Goal: Task Accomplishment & Management: Use online tool/utility

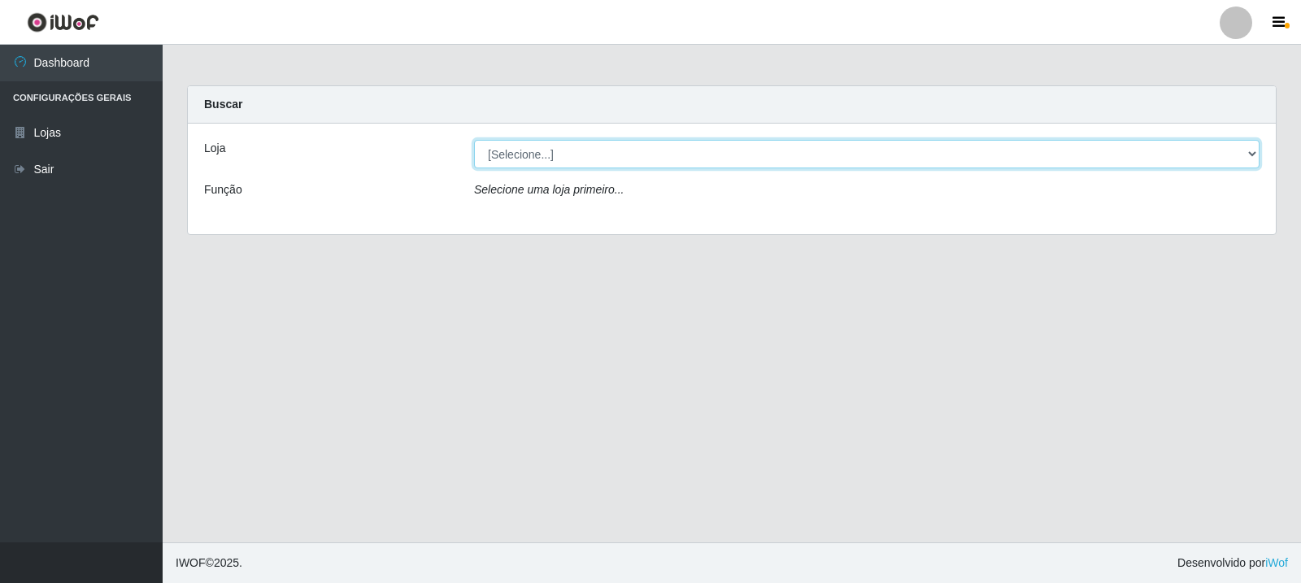
click at [713, 150] on select "[Selecione...] Rede Compras Supermercados - LOJA 3" at bounding box center [866, 154] width 785 height 28
select select "162"
click at [474, 140] on select "[Selecione...] Rede Compras Supermercados - LOJA 3" at bounding box center [866, 154] width 785 height 28
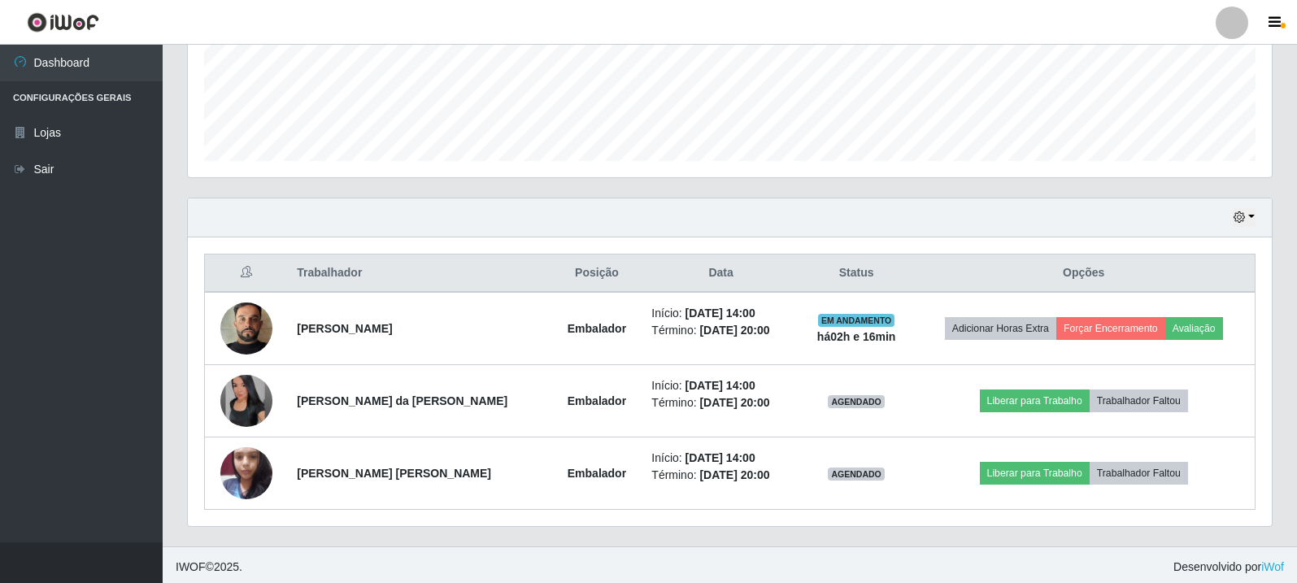
scroll to position [424, 0]
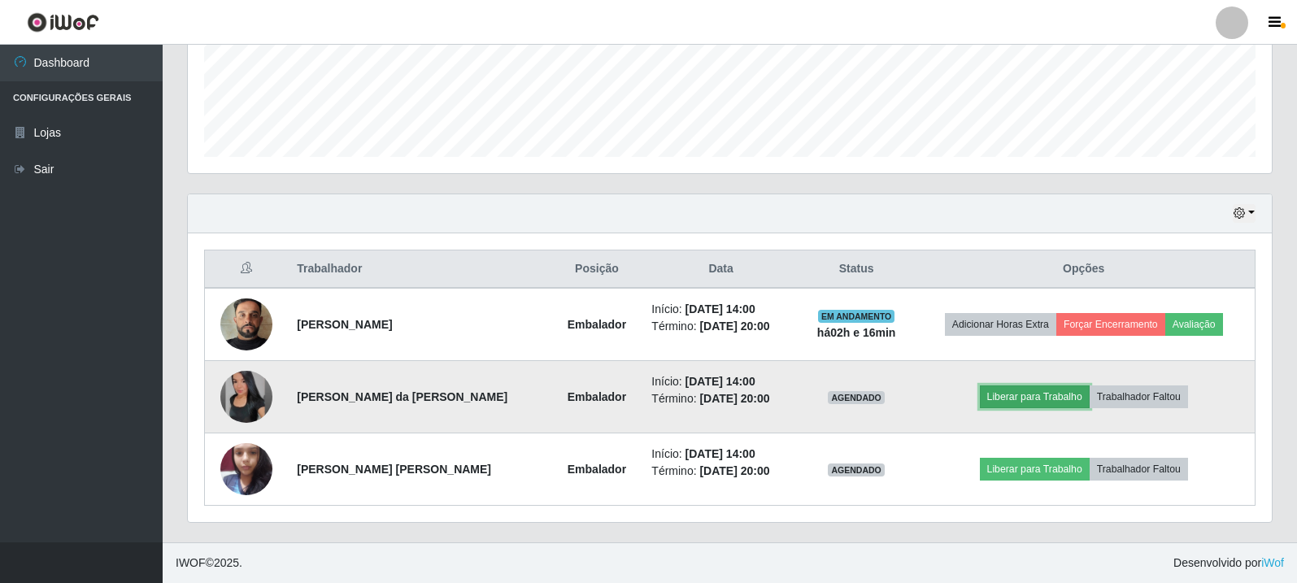
click at [1055, 407] on button "Liberar para Trabalho" at bounding box center [1035, 396] width 110 height 23
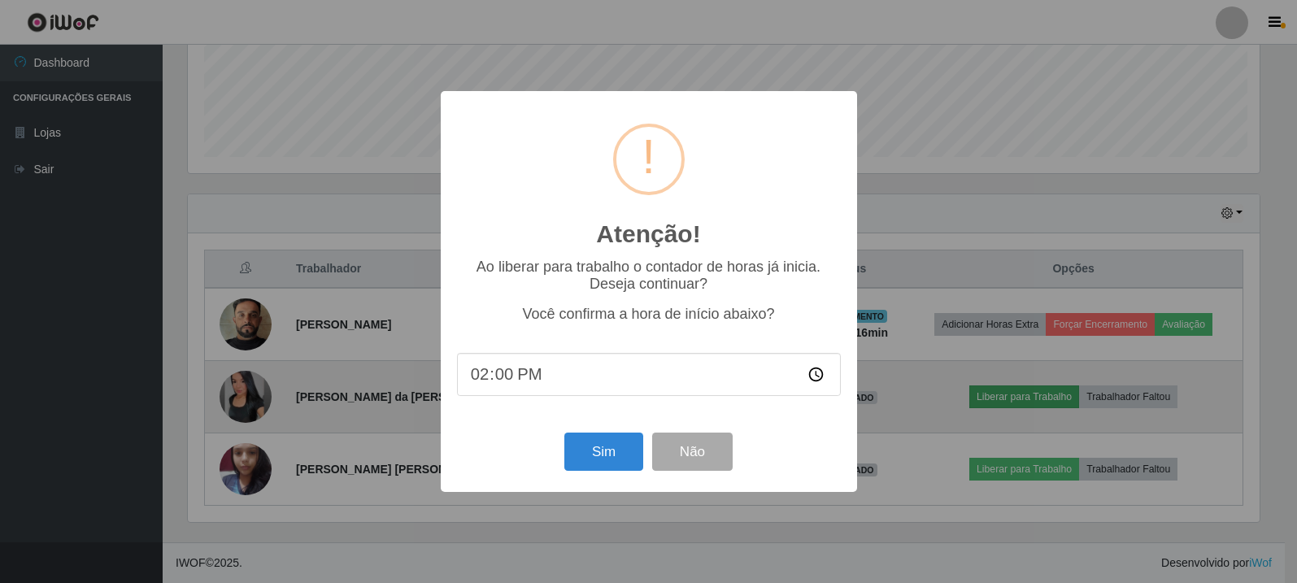
scroll to position [337, 1076]
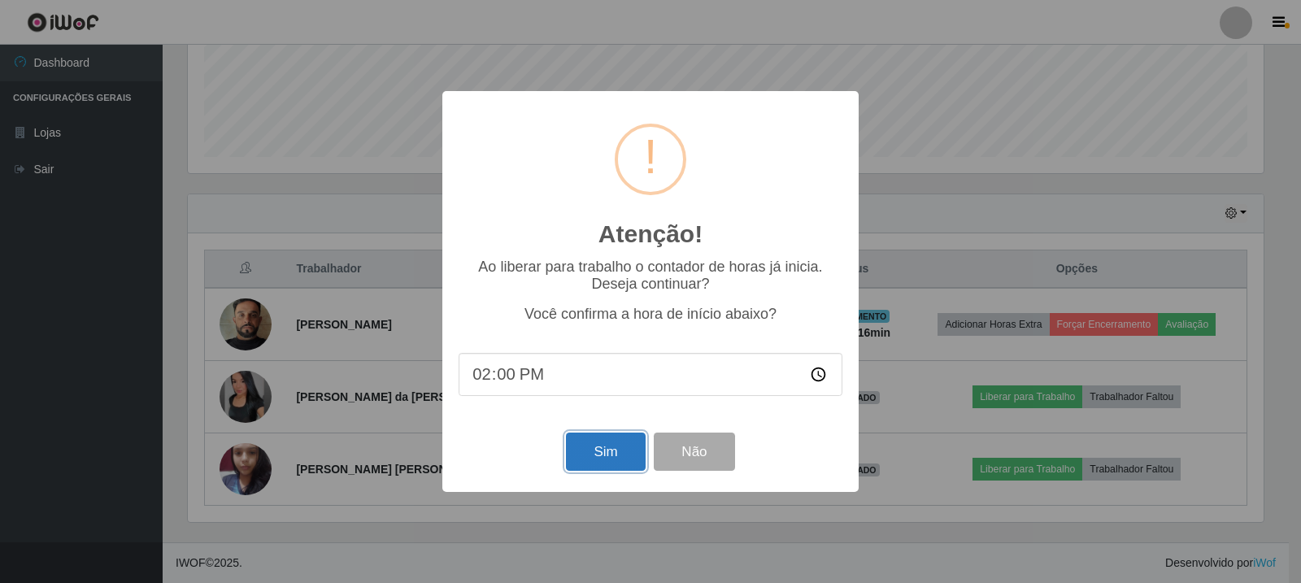
click at [624, 459] on button "Sim" at bounding box center [605, 452] width 79 height 38
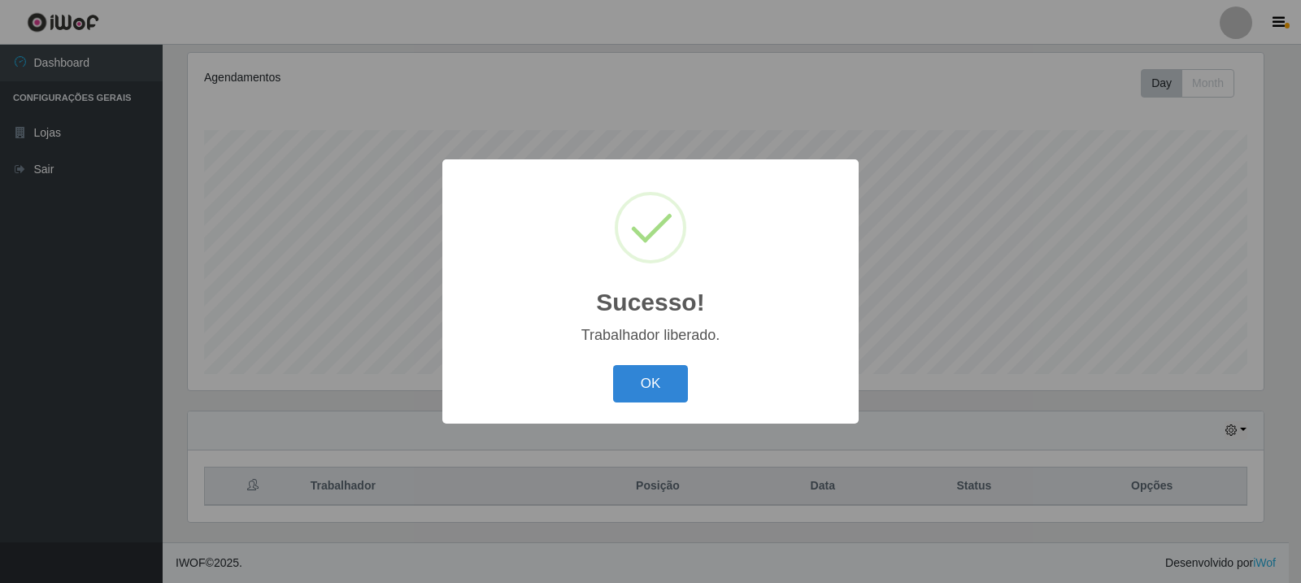
click at [1035, 476] on div "Sucesso! × Trabalhador liberado. OK Cancel" at bounding box center [650, 291] width 1301 height 583
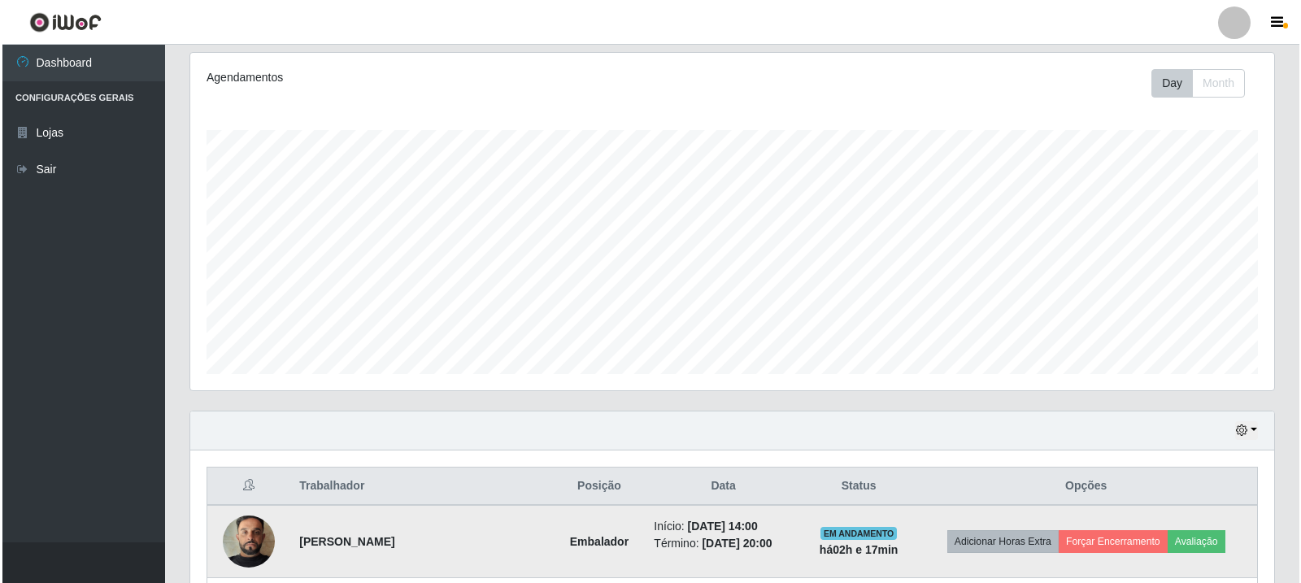
scroll to position [424, 0]
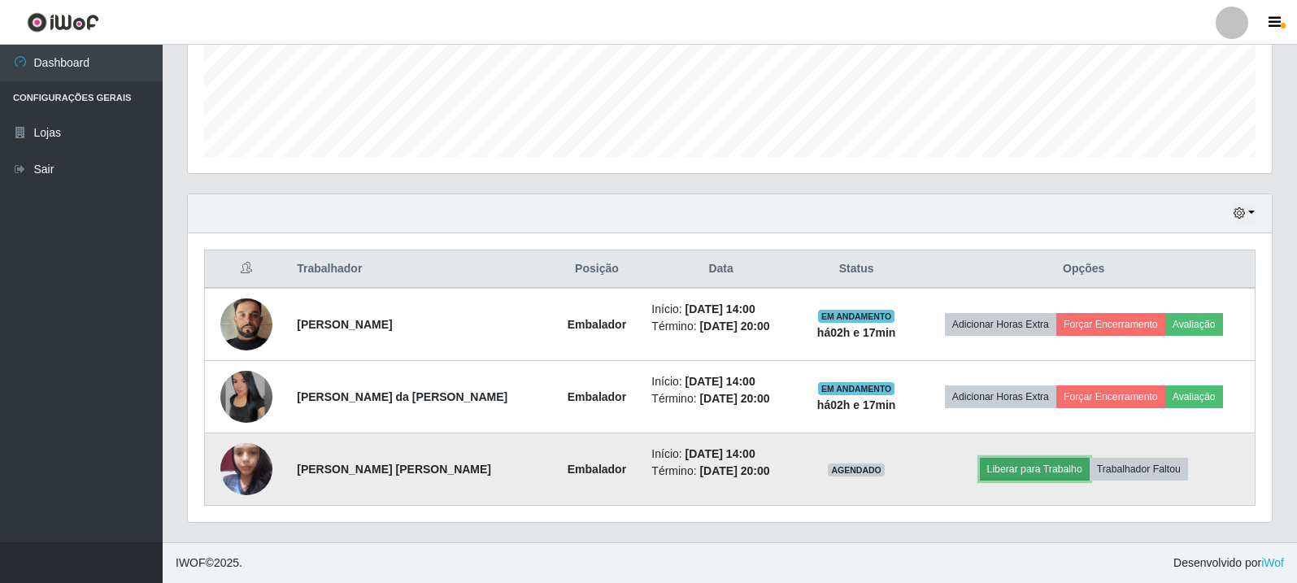
click at [1019, 469] on button "Liberar para Trabalho" at bounding box center [1035, 469] width 110 height 23
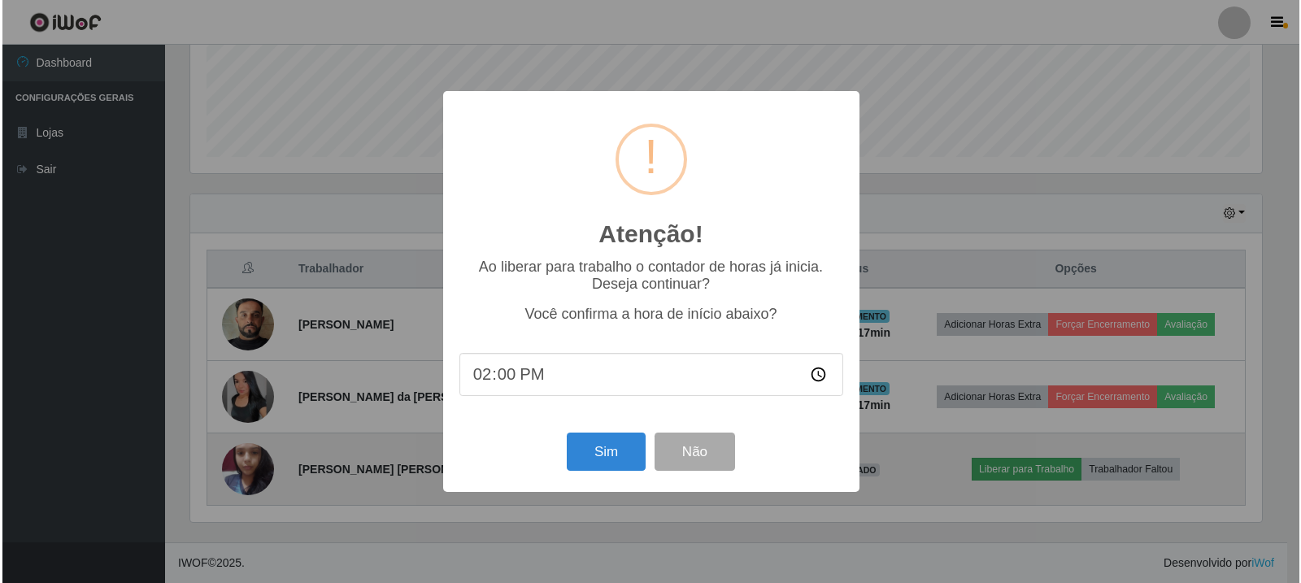
scroll to position [337, 1076]
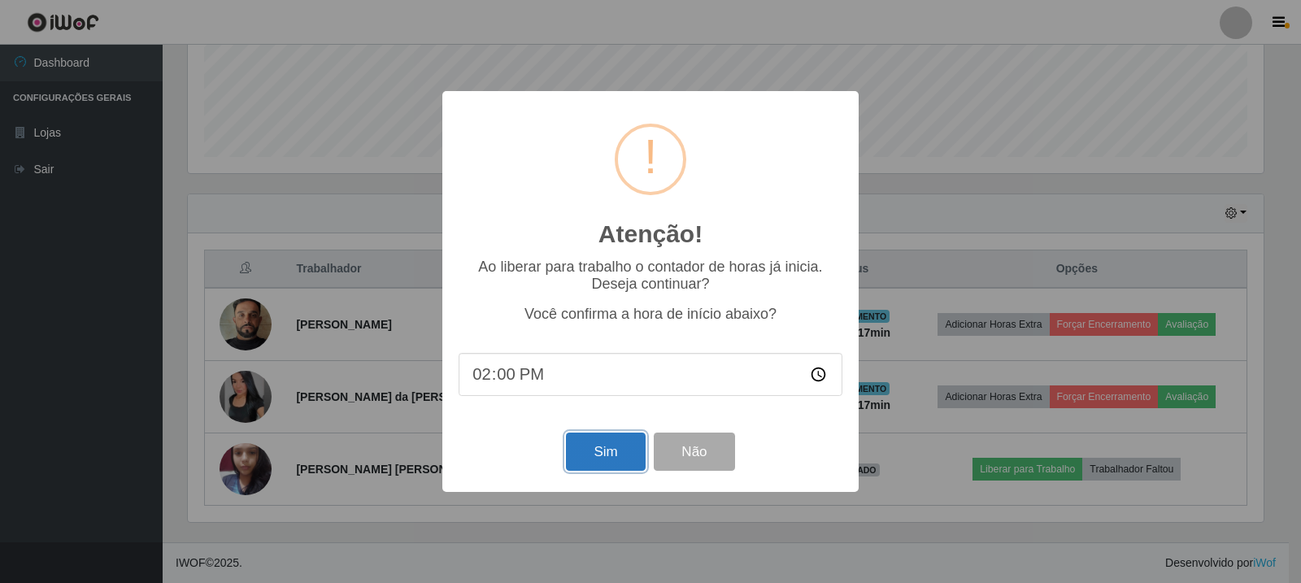
click at [604, 446] on button "Sim" at bounding box center [605, 452] width 79 height 38
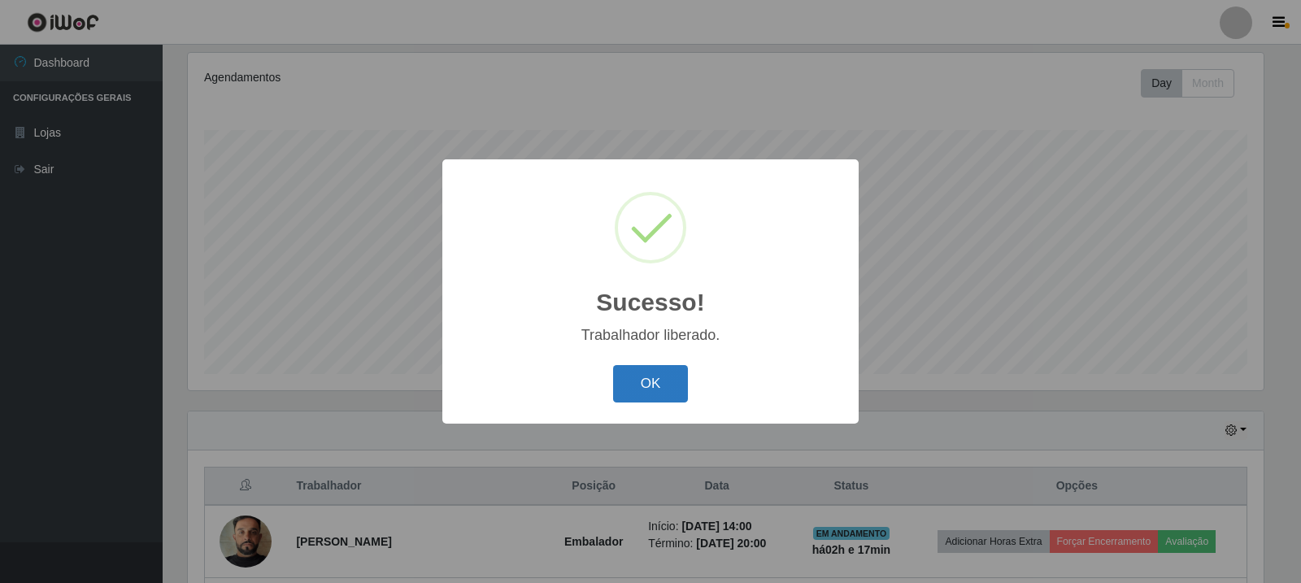
click at [656, 389] on button "OK" at bounding box center [651, 384] width 76 height 38
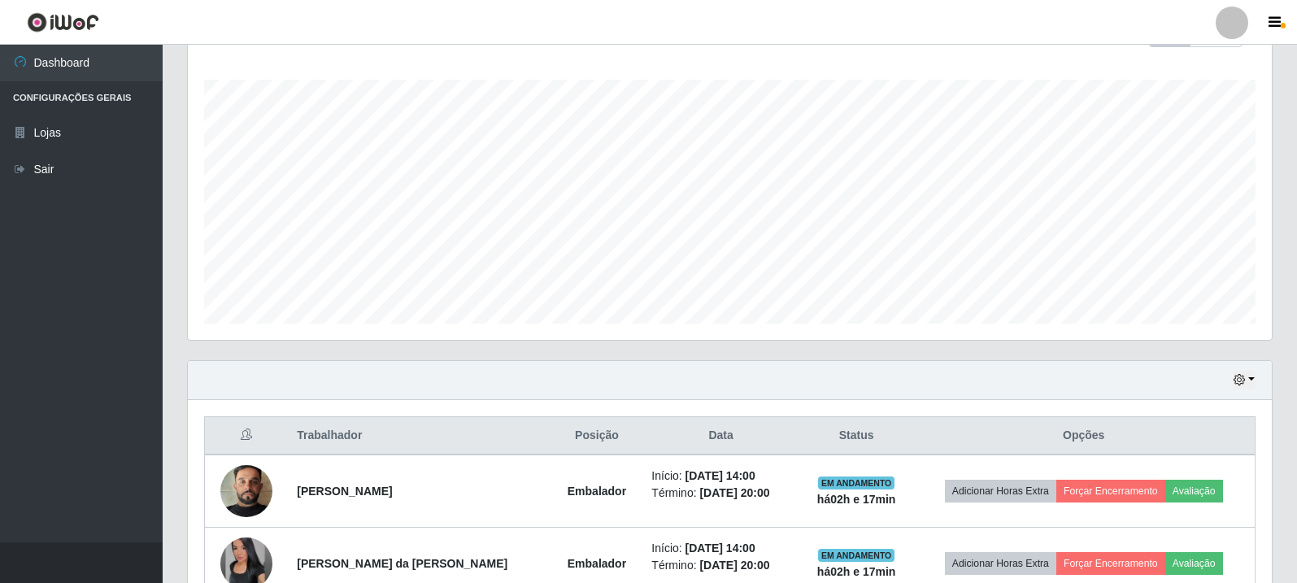
scroll to position [424, 0]
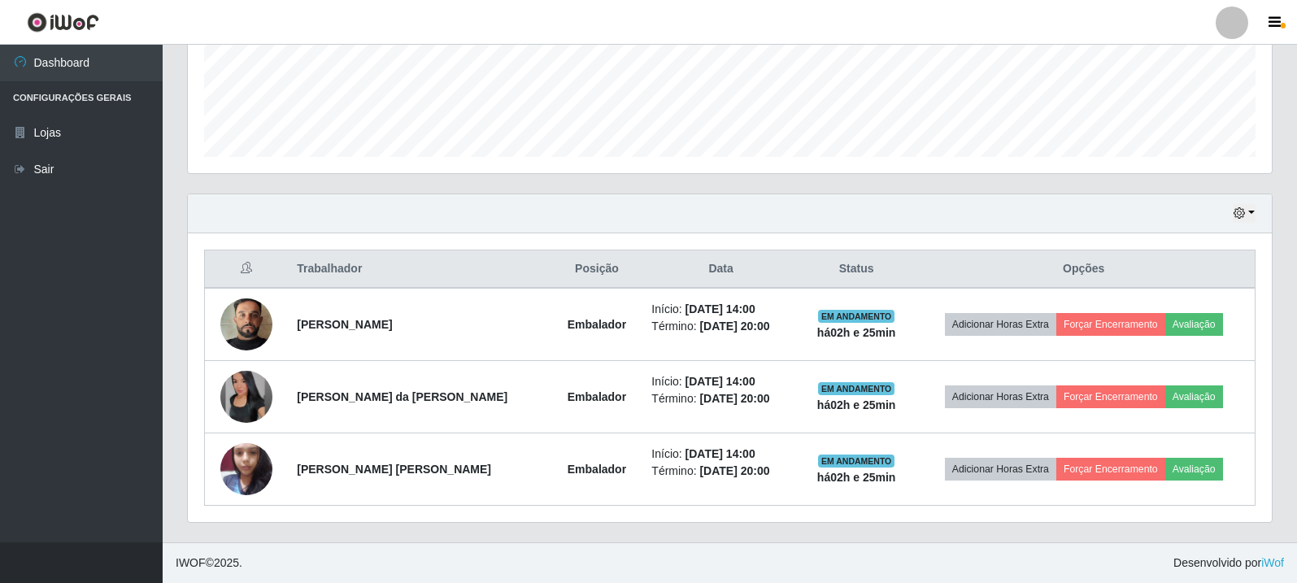
click at [878, 551] on footer "IWOF © 2025 . Desenvolvido por iWof" at bounding box center [730, 562] width 1134 height 41
